Goal: Information Seeking & Learning: Learn about a topic

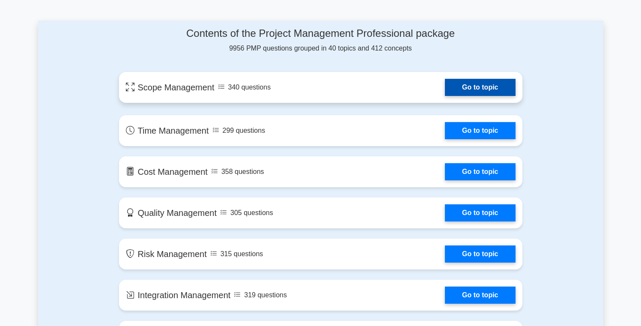
scroll to position [443, 0]
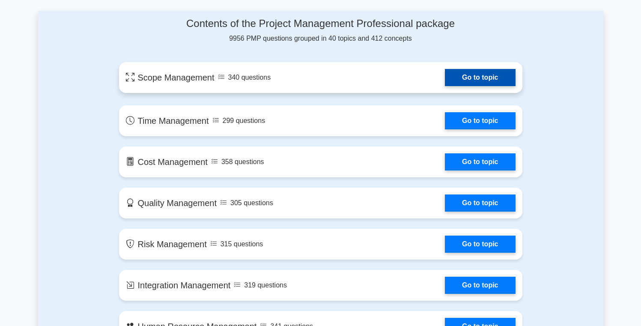
click at [482, 81] on link "Go to topic" at bounding box center [480, 77] width 70 height 17
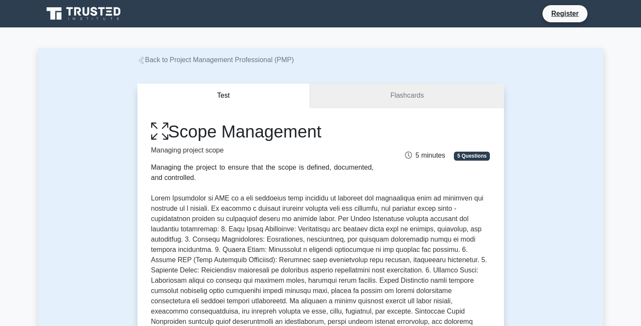
click at [391, 92] on link "Flashcards" at bounding box center [407, 96] width 194 height 24
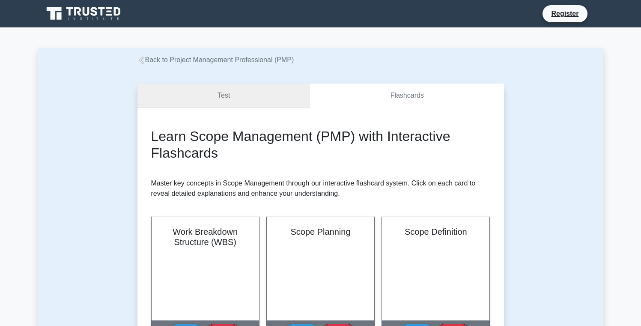
click at [257, 90] on link "Test" at bounding box center [223, 96] width 173 height 24
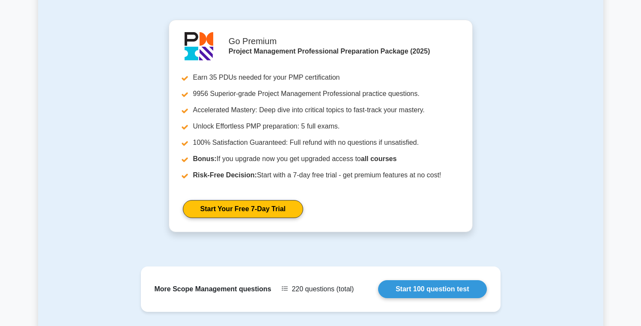
scroll to position [898, 0]
